Goal: Task Accomplishment & Management: Use online tool/utility

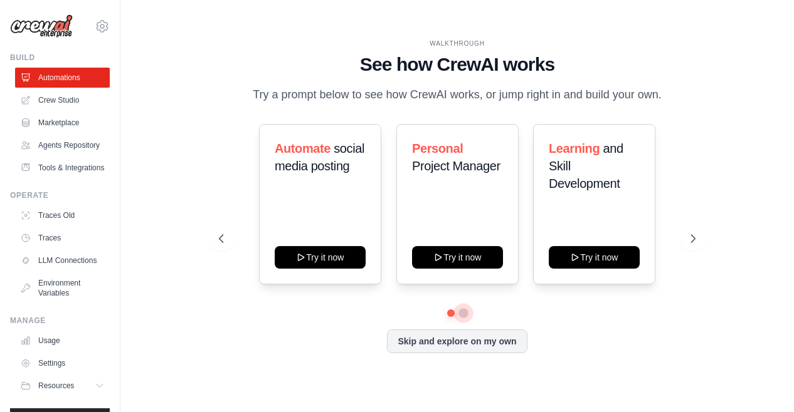
click at [468, 312] on button at bounding box center [463, 313] width 10 height 10
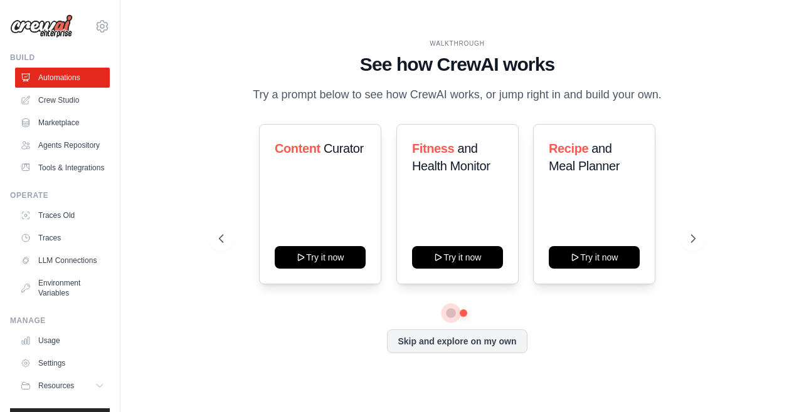
click at [450, 313] on button at bounding box center [450, 312] width 9 height 9
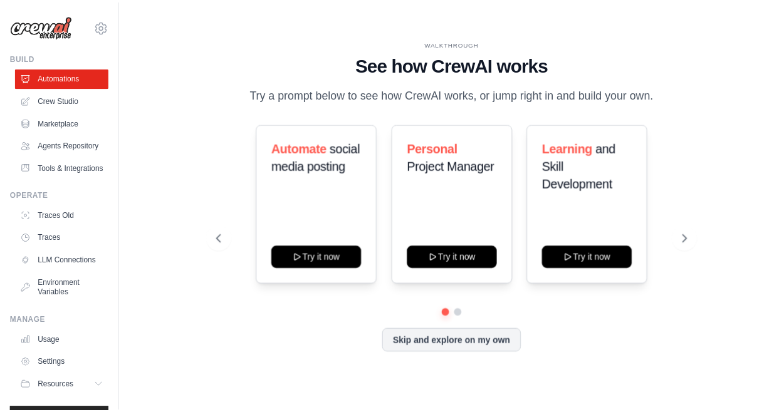
scroll to position [57, 0]
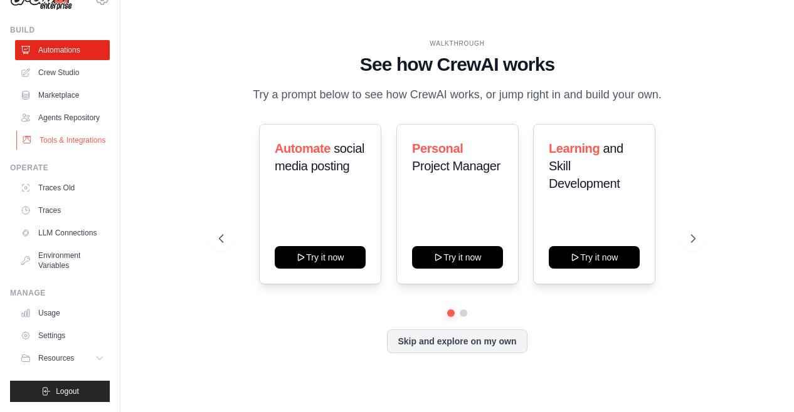
click at [55, 130] on link "Tools & Integrations" at bounding box center [63, 140] width 95 height 20
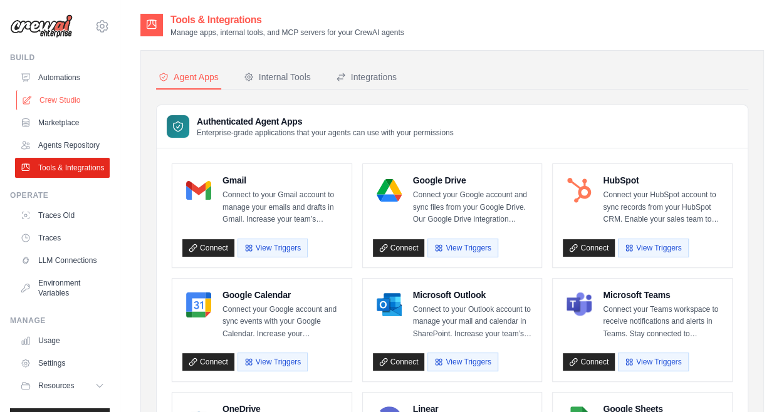
click at [61, 101] on link "Crew Studio" at bounding box center [63, 100] width 95 height 20
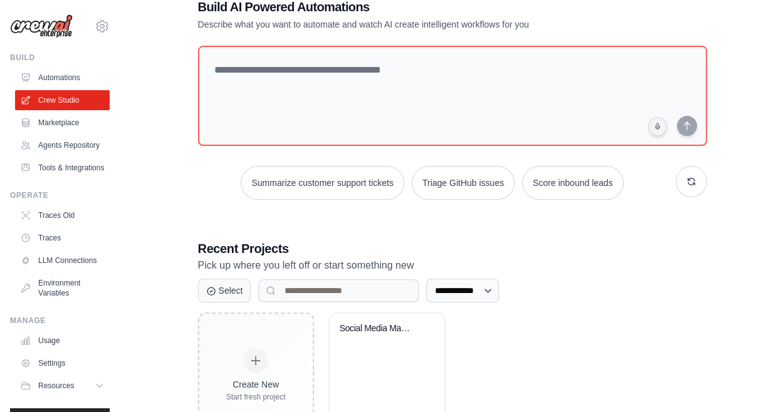
scroll to position [92, 0]
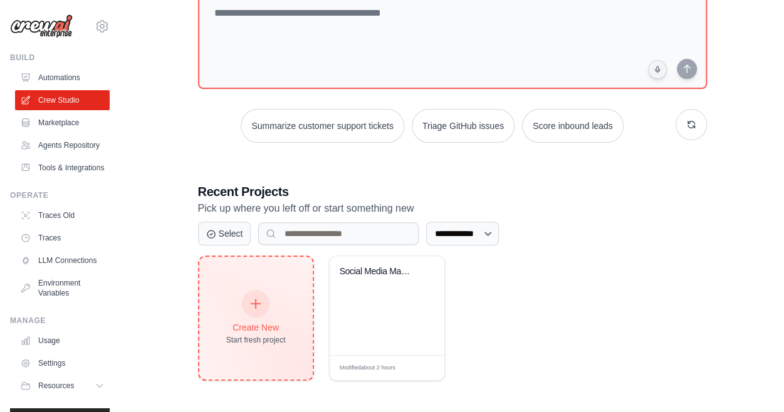
click at [251, 302] on icon at bounding box center [256, 304] width 14 height 14
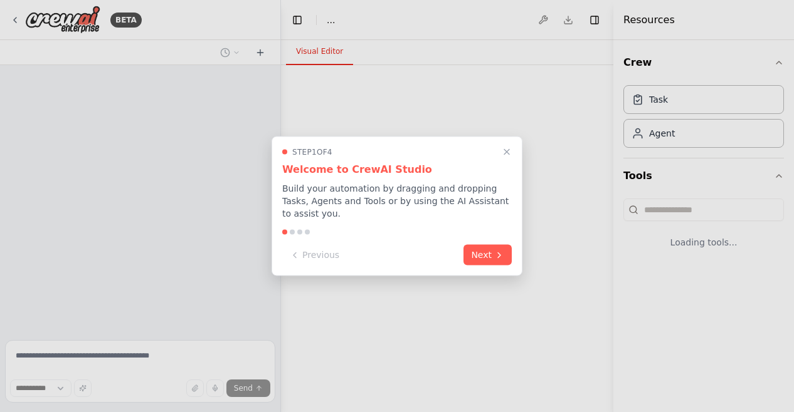
select select "****"
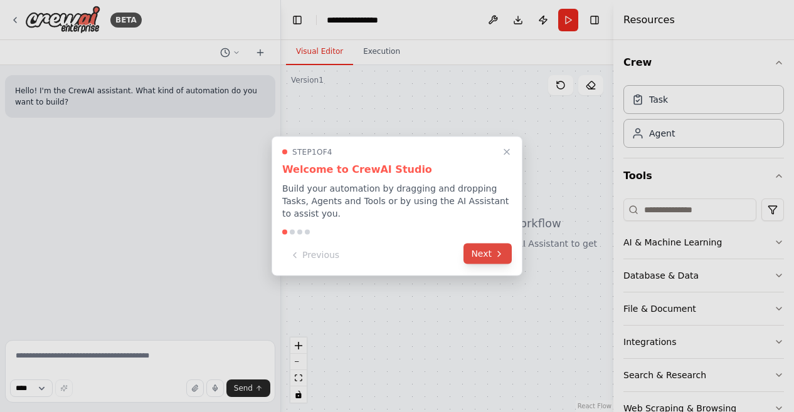
click at [476, 248] on button "Next" at bounding box center [487, 254] width 48 height 21
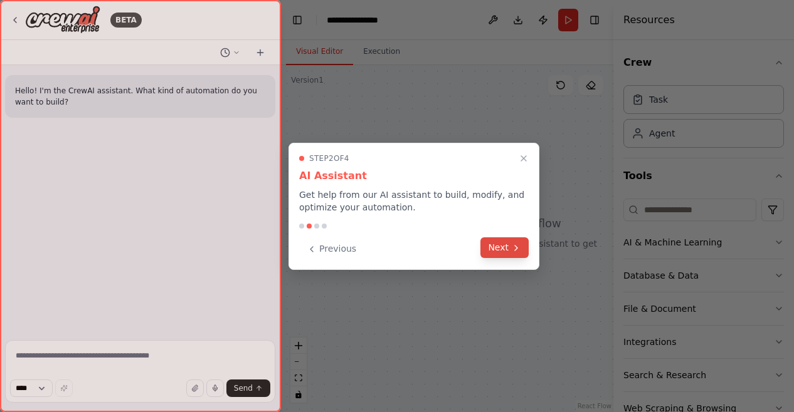
click at [494, 249] on button "Next" at bounding box center [504, 248] width 48 height 21
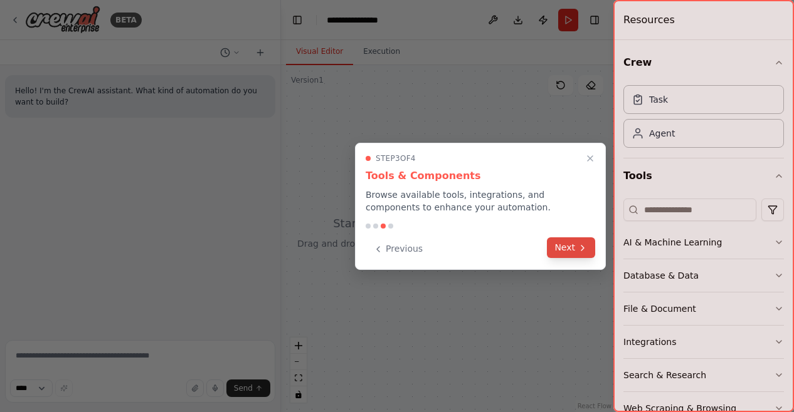
click at [569, 255] on button "Next" at bounding box center [571, 248] width 48 height 21
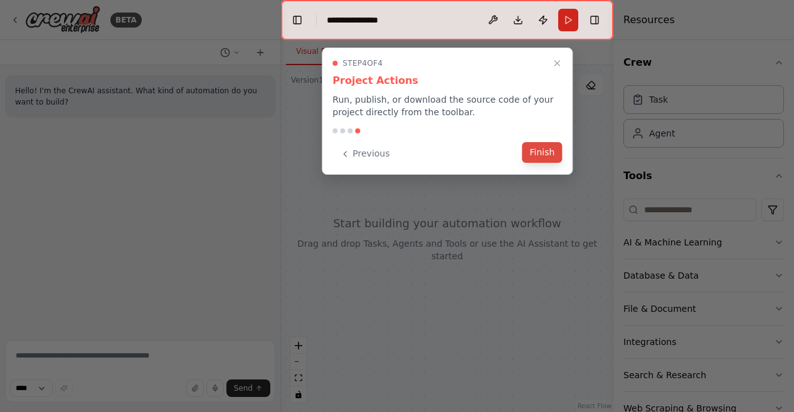
click at [536, 150] on button "Finish" at bounding box center [542, 152] width 40 height 21
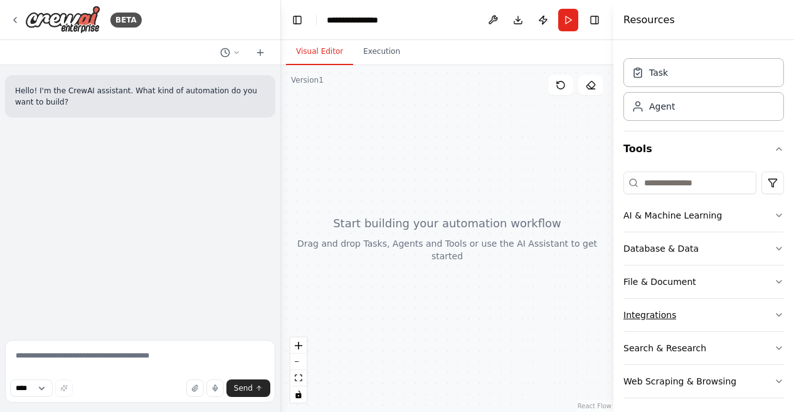
scroll to position [31, 0]
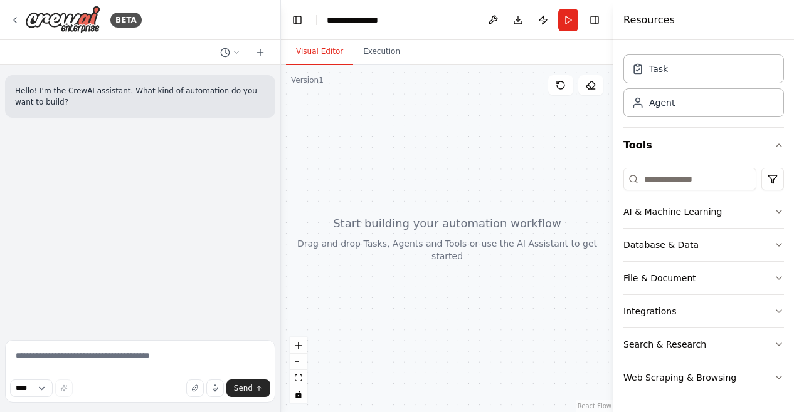
click at [776, 277] on icon "button" at bounding box center [778, 278] width 5 height 3
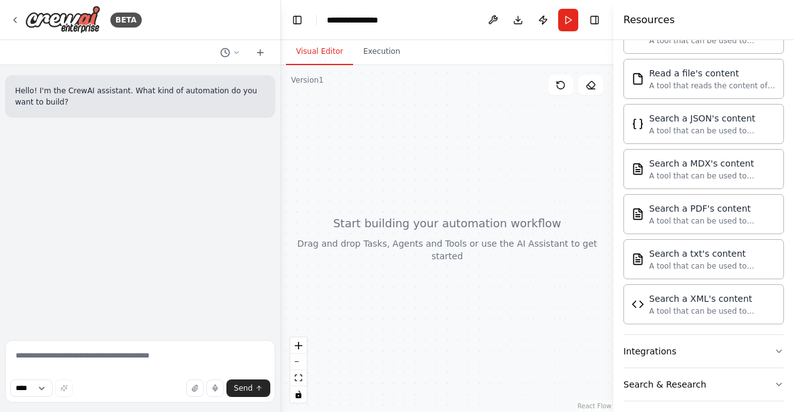
scroll to position [399, 0]
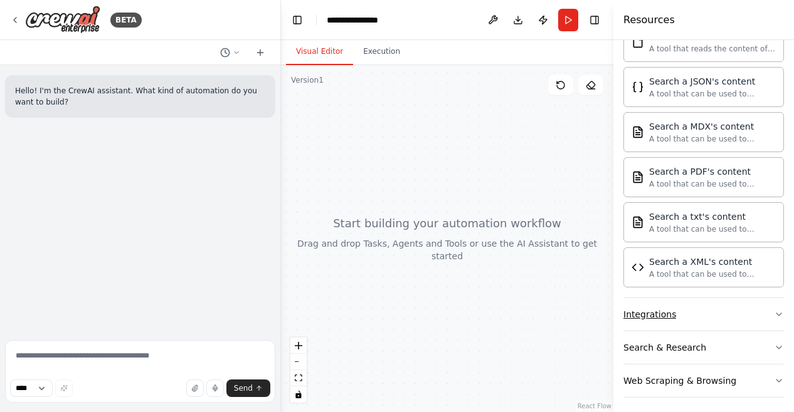
click at [725, 311] on button "Integrations" at bounding box center [703, 314] width 160 height 33
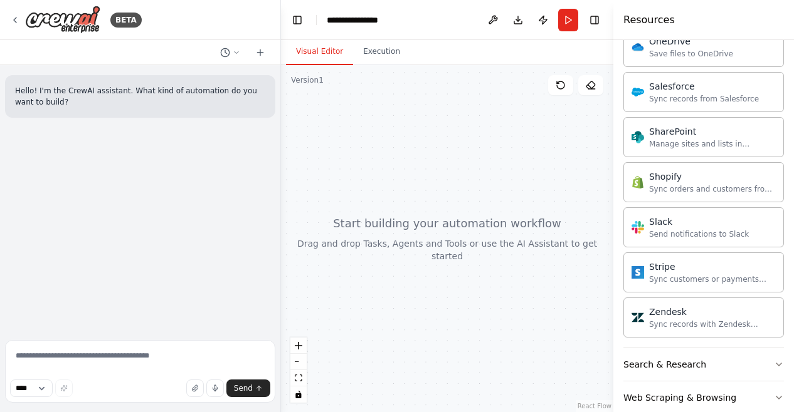
scroll to position [1392, 0]
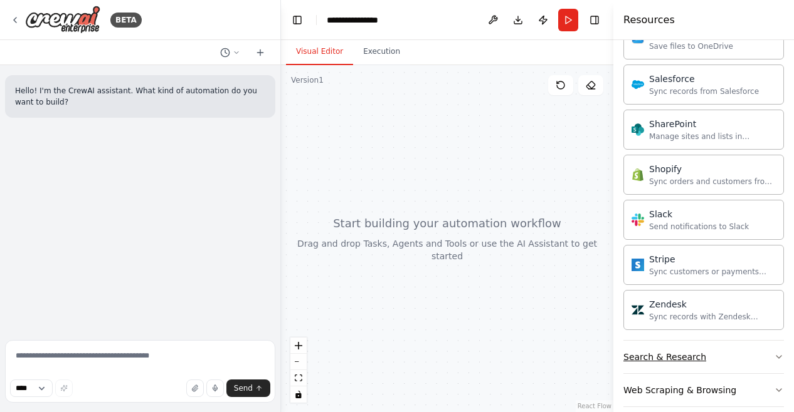
click at [746, 348] on button "Search & Research" at bounding box center [703, 357] width 160 height 33
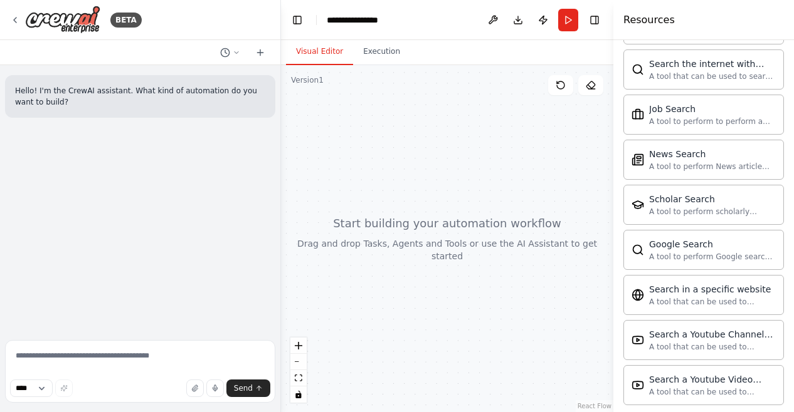
scroll to position [2029, 0]
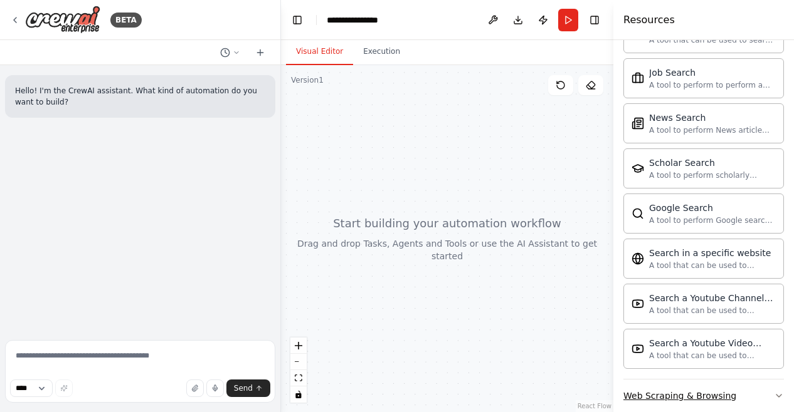
click at [756, 380] on button "Web Scraping & Browsing" at bounding box center [703, 396] width 160 height 33
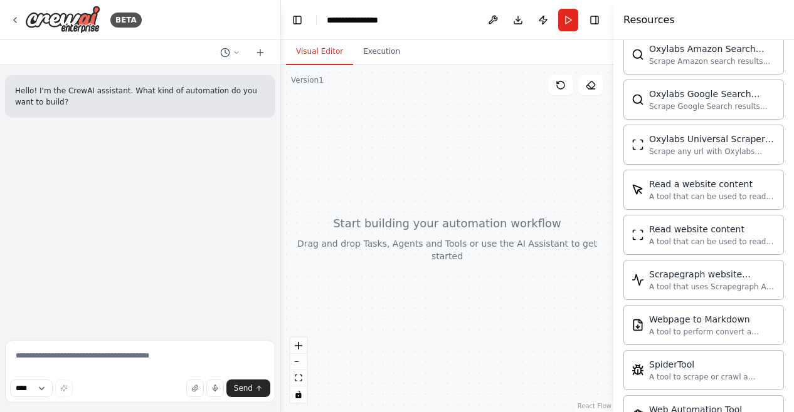
scroll to position [2709, 0]
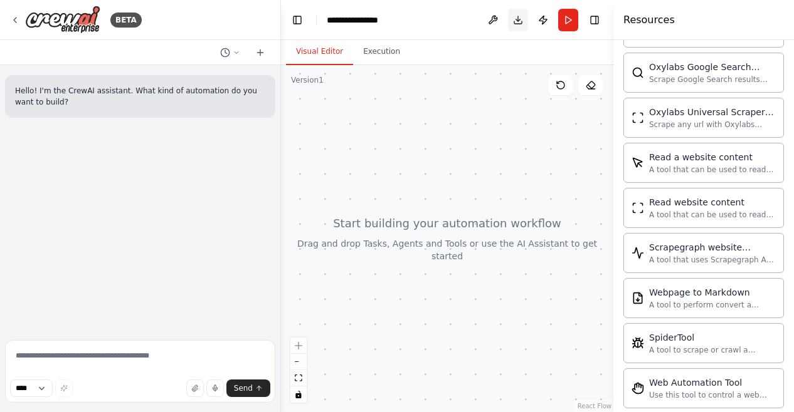
click at [517, 21] on button "Download" at bounding box center [518, 20] width 20 height 23
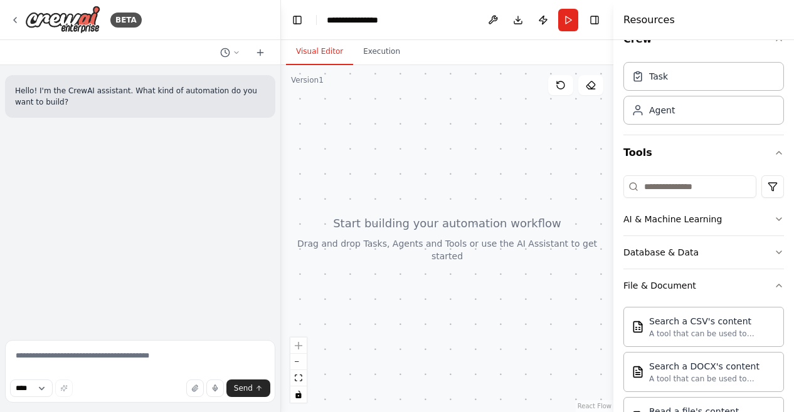
scroll to position [0, 0]
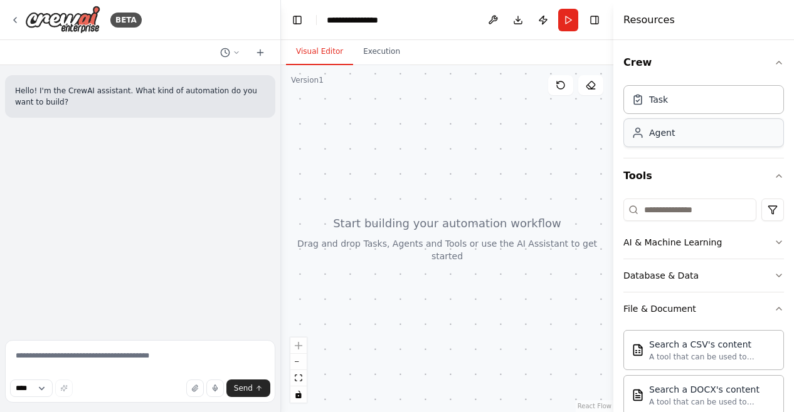
click at [646, 136] on div "Agent" at bounding box center [652, 133] width 43 height 13
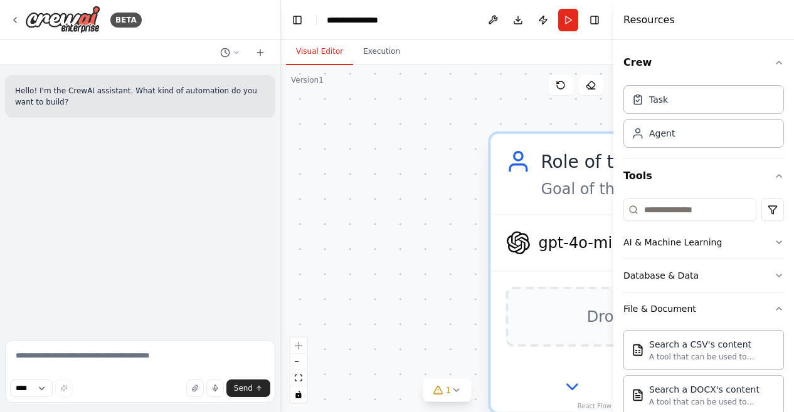
click at [557, 162] on div "Role of the agent" at bounding box center [661, 161] width 243 height 25
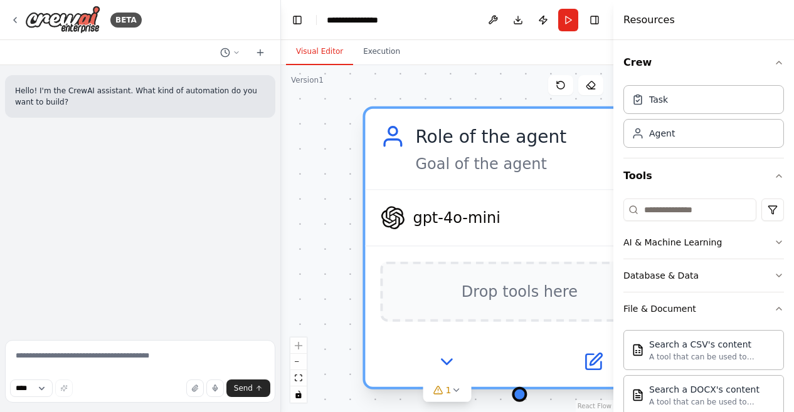
drag, startPoint x: 558, startPoint y: 162, endPoint x: 421, endPoint y: 123, distance: 142.7
click at [421, 124] on div "Role of the agent" at bounding box center [536, 136] width 243 height 25
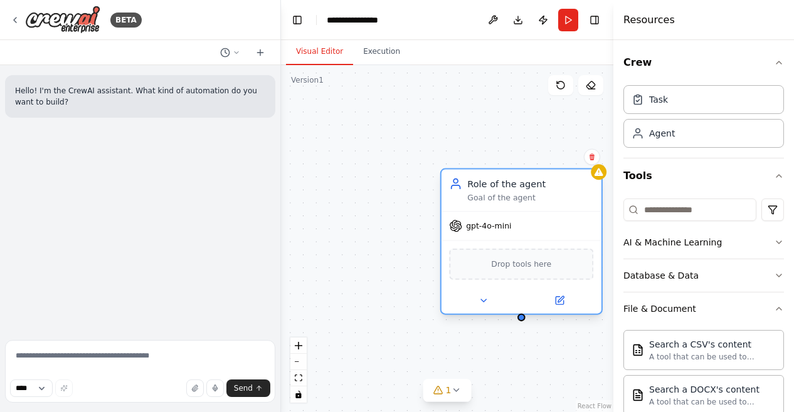
click at [501, 205] on div "Role of the agent Goal of the agent" at bounding box center [521, 190] width 160 height 41
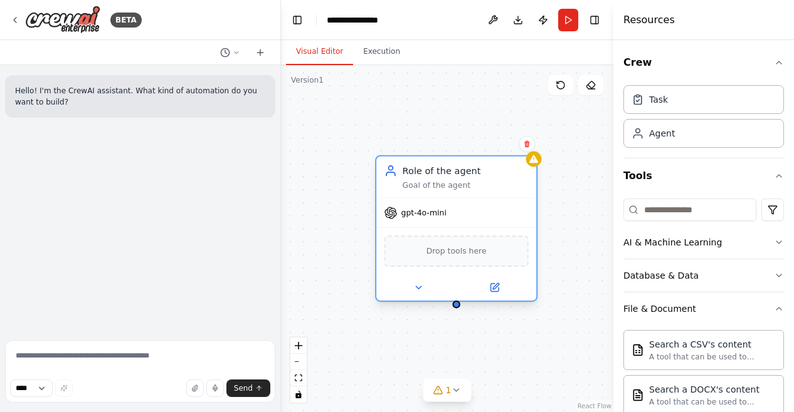
drag, startPoint x: 491, startPoint y: 186, endPoint x: 422, endPoint y: 172, distance: 71.1
click at [422, 172] on div "Role of the agent" at bounding box center [465, 170] width 126 height 13
click at [429, 181] on div "Goal of the agent" at bounding box center [465, 185] width 126 height 11
click at [495, 288] on icon at bounding box center [496, 286] width 6 height 6
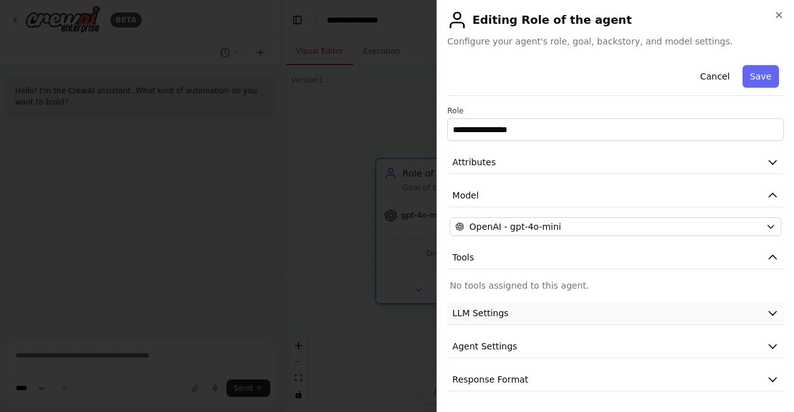
click at [534, 319] on button "LLM Settings" at bounding box center [615, 313] width 337 height 23
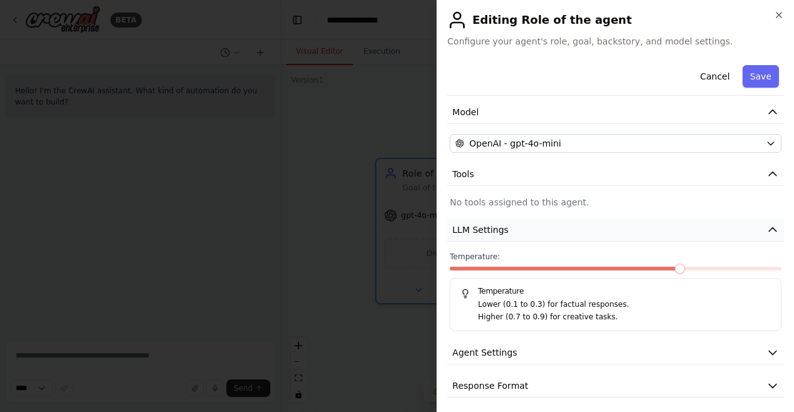
scroll to position [87, 0]
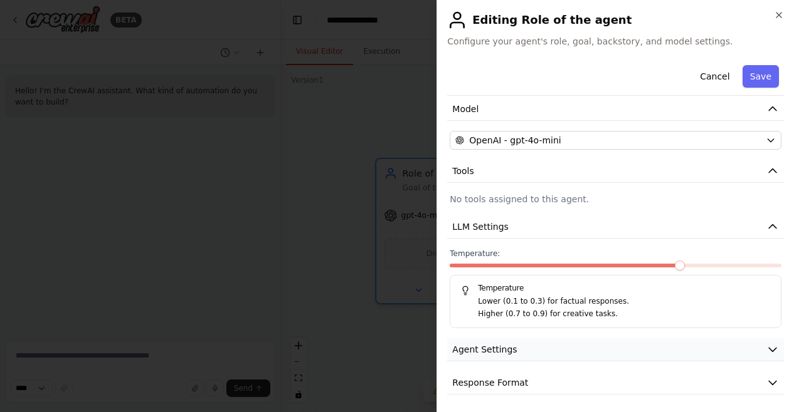
click at [535, 349] on button "Agent Settings" at bounding box center [615, 350] width 337 height 23
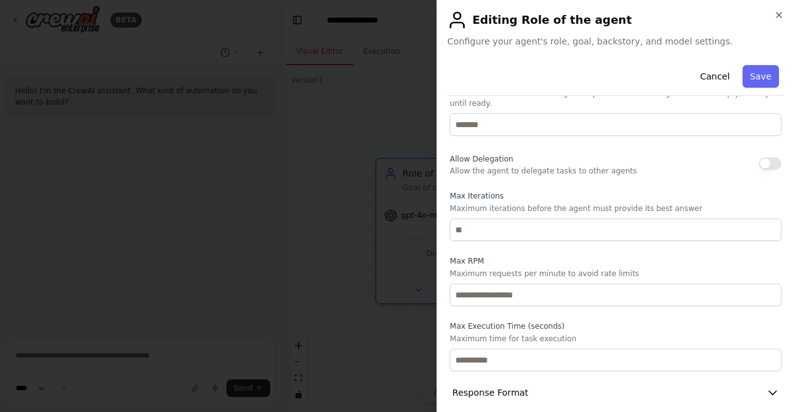
scroll to position [423, 0]
click at [522, 383] on button "Response Format" at bounding box center [615, 393] width 337 height 23
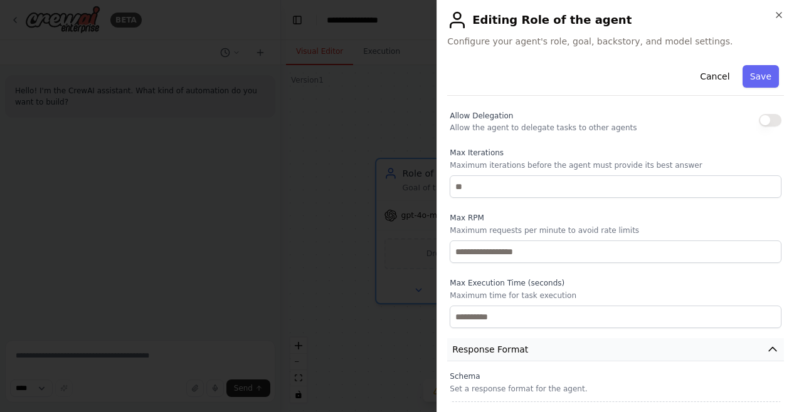
scroll to position [481, 0]
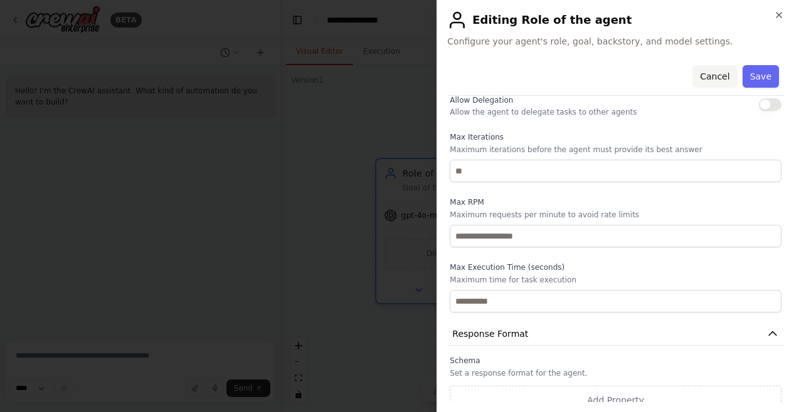
click at [707, 78] on button "Cancel" at bounding box center [714, 76] width 45 height 23
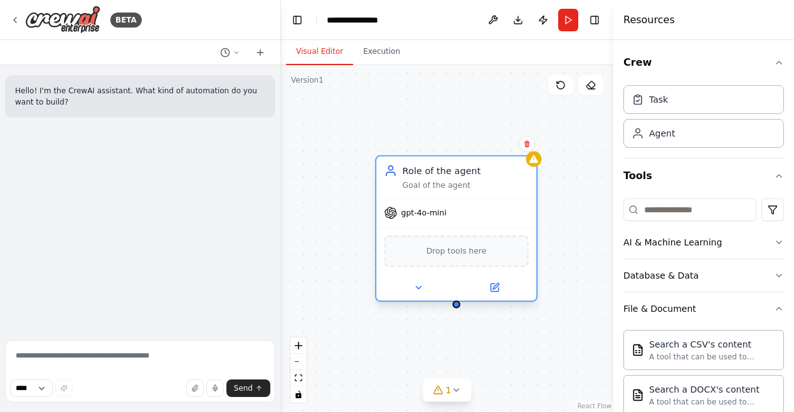
click at [446, 254] on span "Drop tools here" at bounding box center [456, 251] width 60 height 13
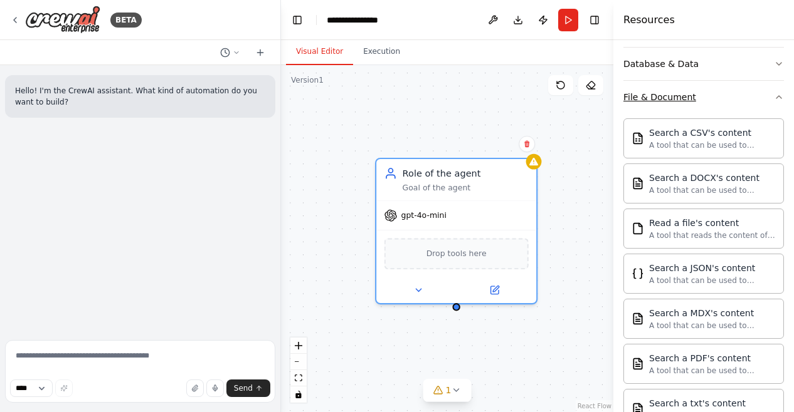
scroll to position [211, 0]
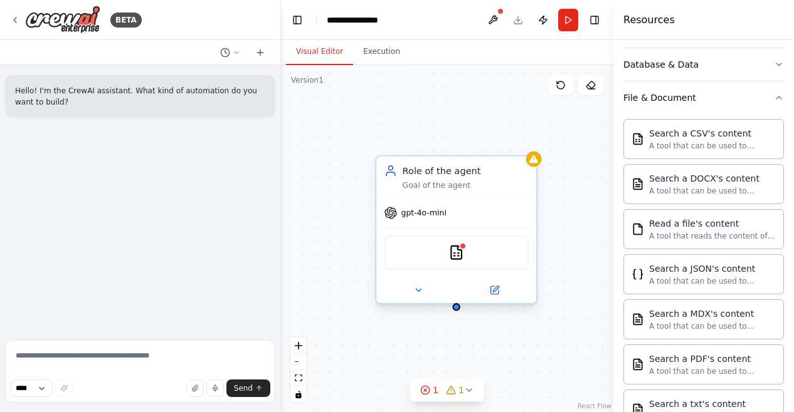
click at [428, 219] on div "gpt-4o-mini" at bounding box center [415, 213] width 62 height 13
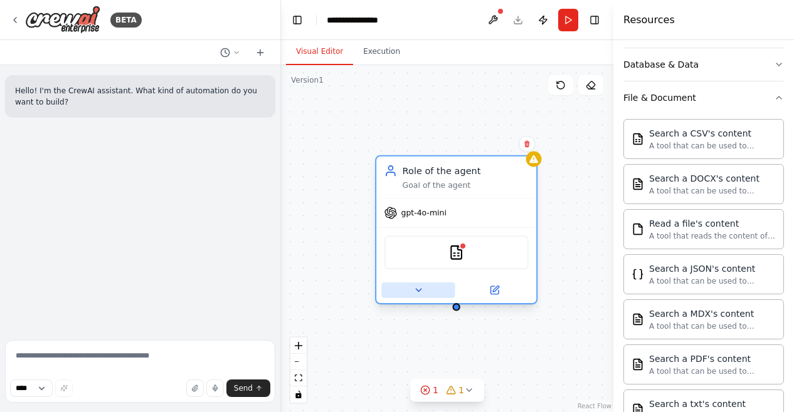
click at [422, 293] on icon at bounding box center [418, 290] width 11 height 11
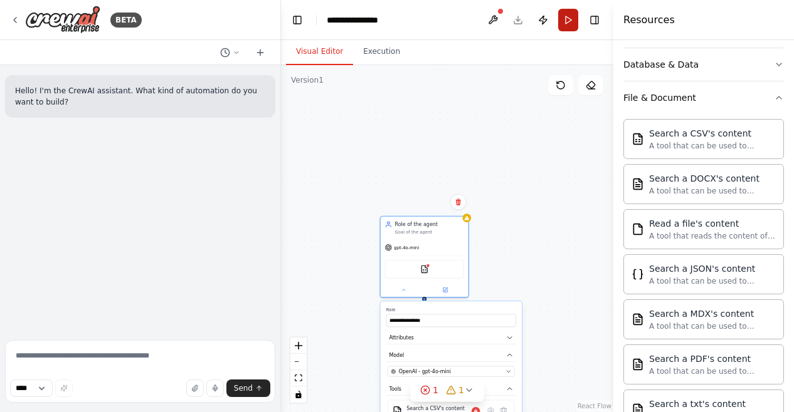
click at [570, 29] on button "Run" at bounding box center [568, 20] width 20 height 23
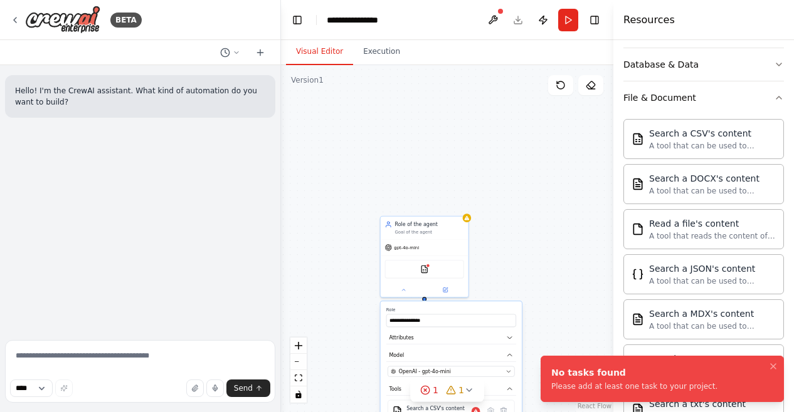
click at [517, 233] on div "**********" at bounding box center [447, 238] width 332 height 347
click at [435, 238] on div "Role of the agent Goal of the agent" at bounding box center [425, 227] width 88 height 23
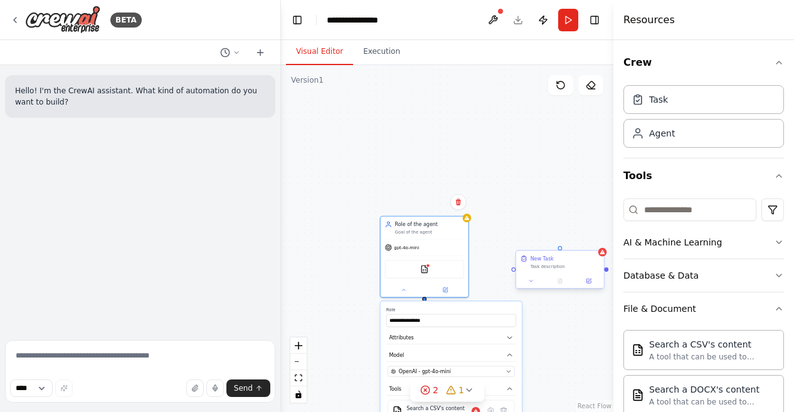
click at [550, 264] on div "Task description" at bounding box center [564, 267] width 69 height 6
click at [589, 284] on icon at bounding box center [589, 281] width 6 height 6
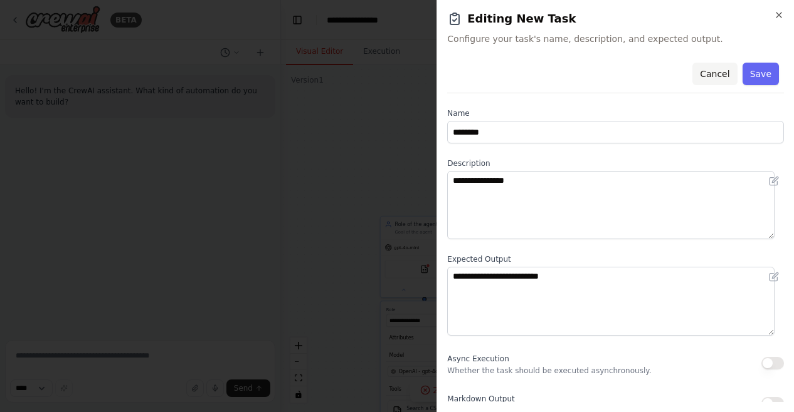
click at [711, 68] on button "Cancel" at bounding box center [714, 74] width 45 height 23
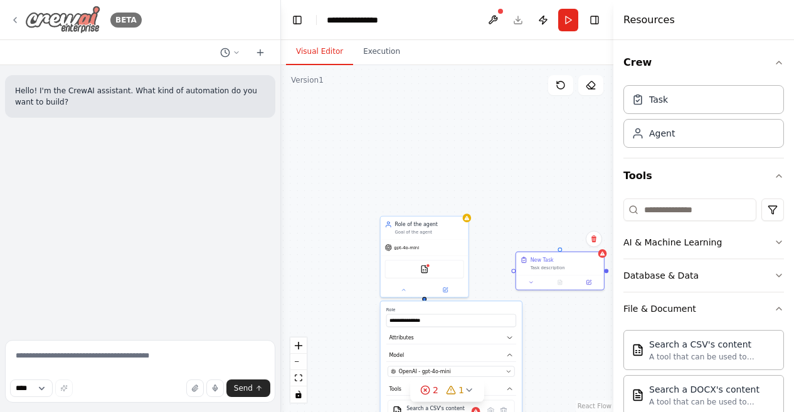
click at [13, 19] on icon at bounding box center [15, 20] width 10 height 10
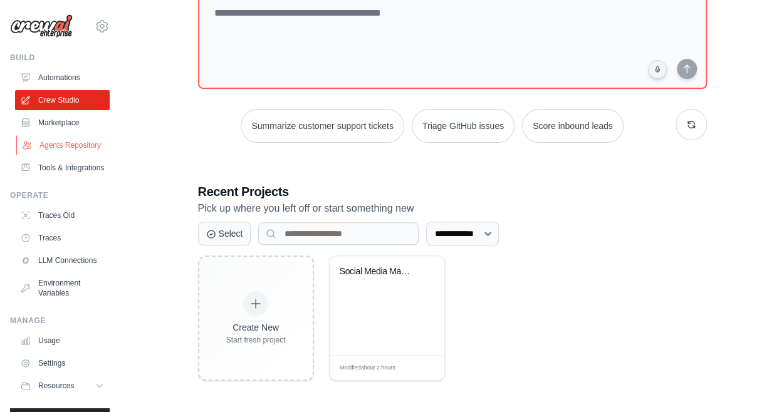
click at [48, 148] on link "Agents Repository" at bounding box center [63, 145] width 95 height 20
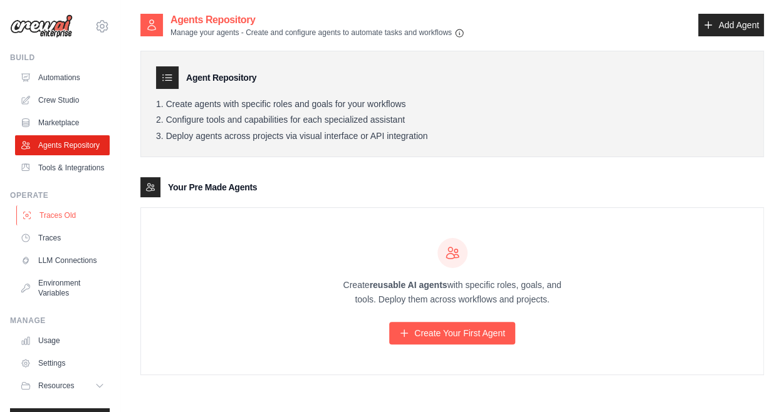
click at [62, 226] on link "Traces Old" at bounding box center [63, 216] width 95 height 20
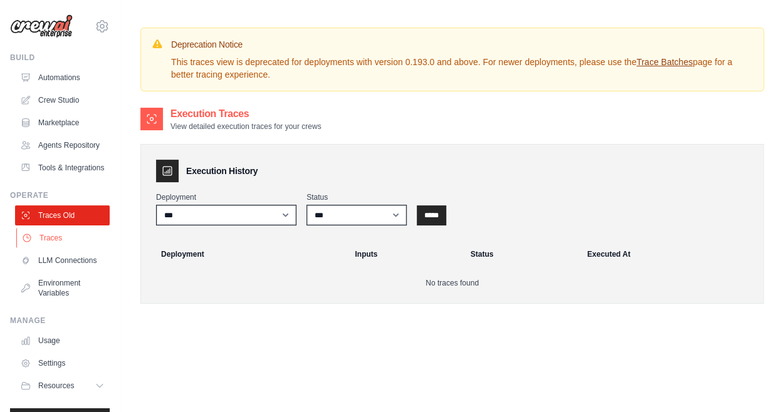
click at [53, 248] on link "Traces" at bounding box center [63, 238] width 95 height 20
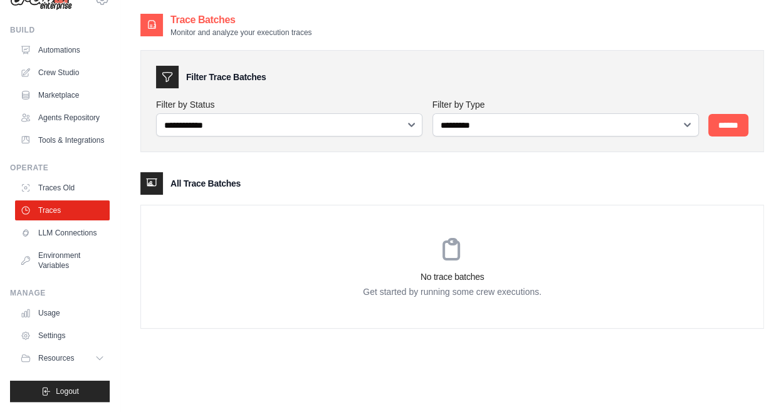
scroll to position [44, 0]
click at [53, 239] on link "LLM Connections" at bounding box center [63, 233] width 95 height 20
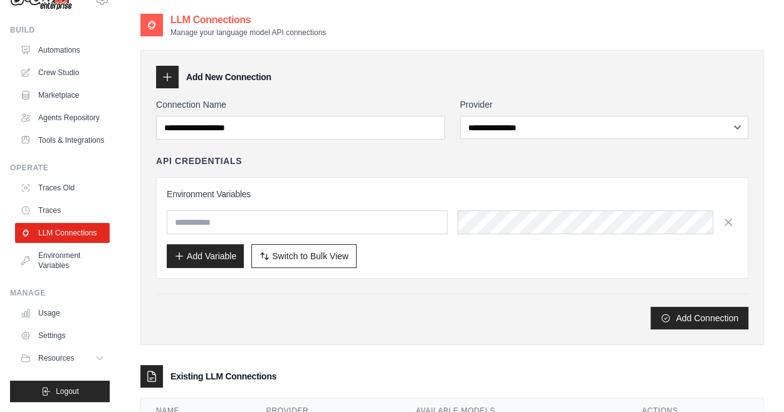
scroll to position [57, 0]
click at [53, 259] on link "Environment Variables" at bounding box center [63, 261] width 95 height 30
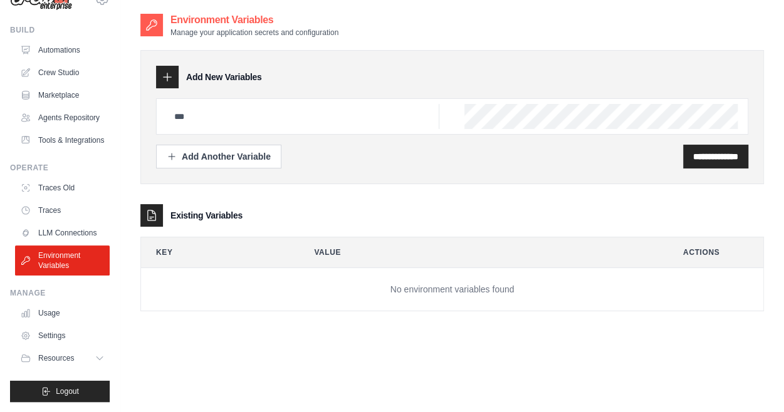
scroll to position [25, 0]
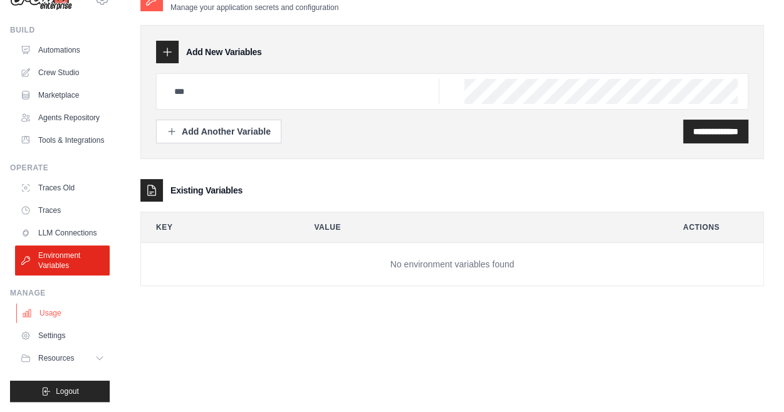
click at [57, 315] on link "Usage" at bounding box center [63, 313] width 95 height 20
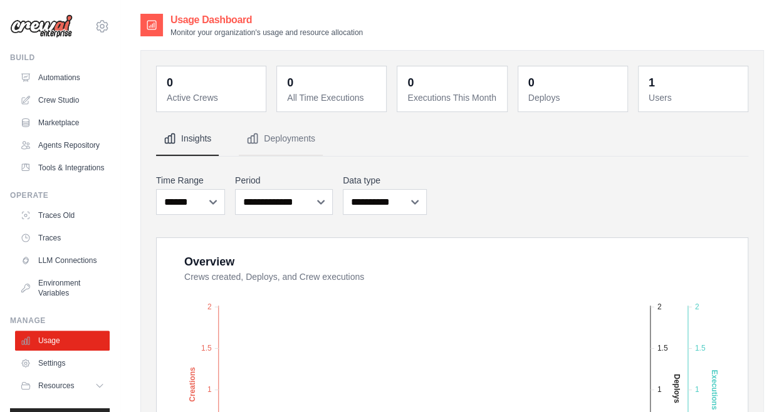
scroll to position [57, 0]
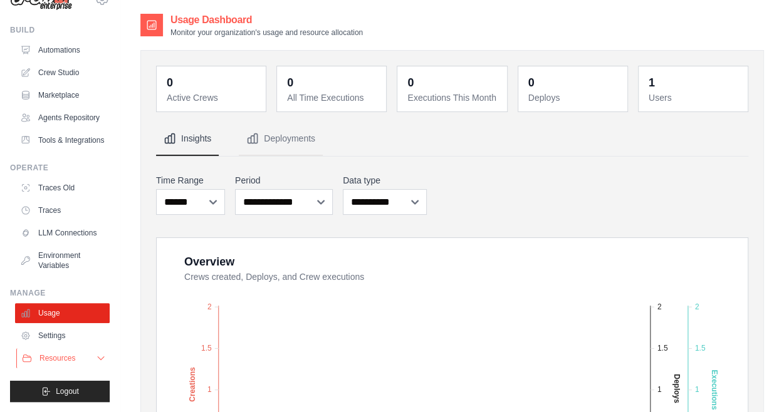
click at [96, 357] on icon at bounding box center [101, 359] width 10 height 10
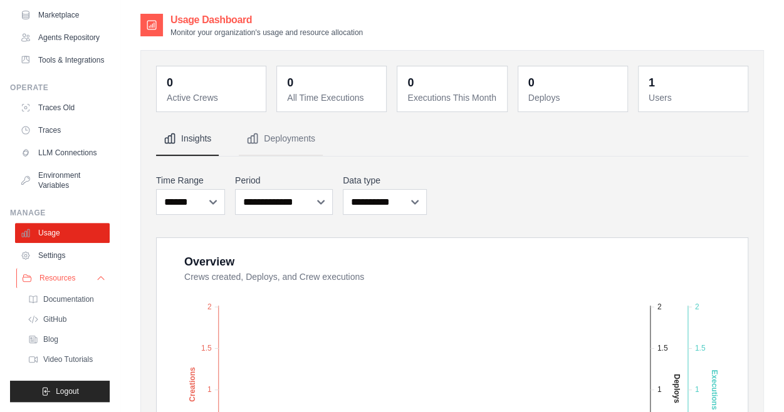
scroll to position [137, 0]
click at [76, 305] on span "Documentation" at bounding box center [70, 300] width 51 height 10
